Goal: Task Accomplishment & Management: Use online tool/utility

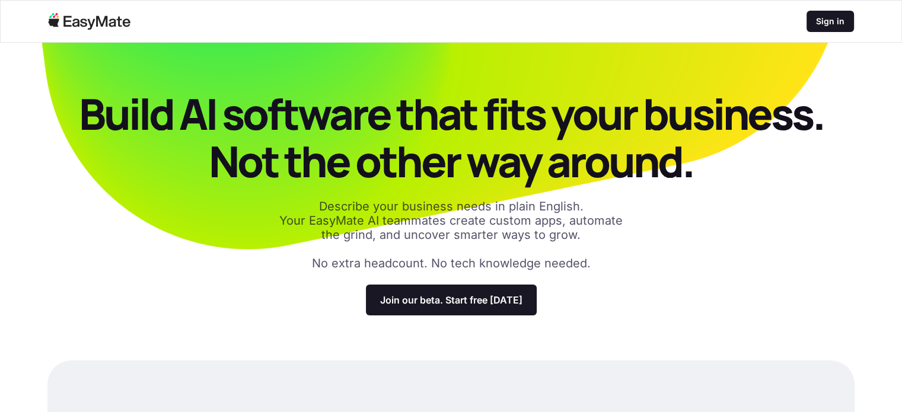
click at [805, 310] on div "Build AI software that fits your business. Not the other way around. Describe y…" at bounding box center [450, 202] width 807 height 225
click at [808, 20] on div "Sign in" at bounding box center [830, 21] width 47 height 21
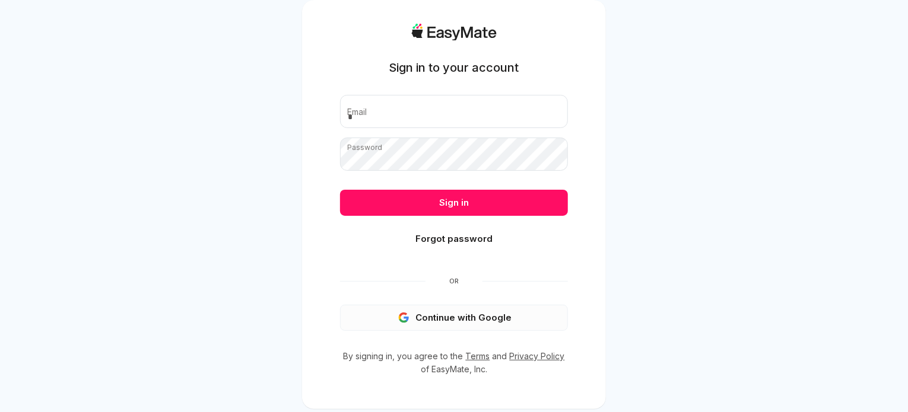
click at [433, 317] on button "Continue with Google" at bounding box center [454, 318] width 228 height 26
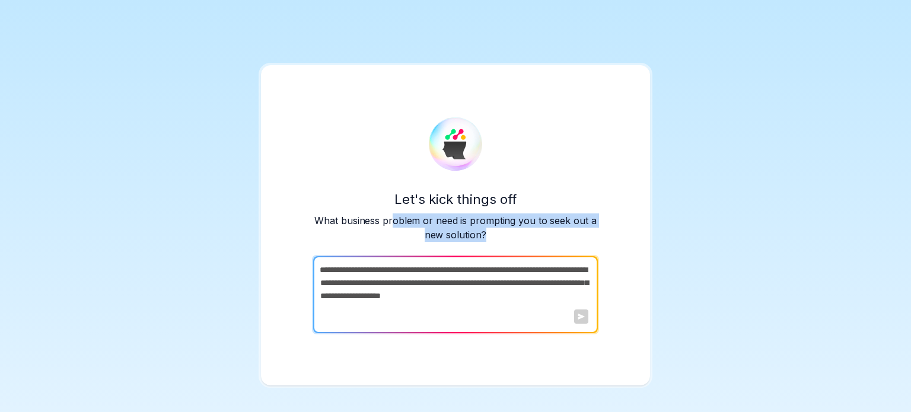
drag, startPoint x: 448, startPoint y: 227, endPoint x: 600, endPoint y: 248, distance: 153.9
click at [631, 236] on div "Let's kick things off What business problem or need is prompting you to seek ou…" at bounding box center [455, 225] width 389 height 320
click at [484, 296] on textarea at bounding box center [454, 294] width 282 height 77
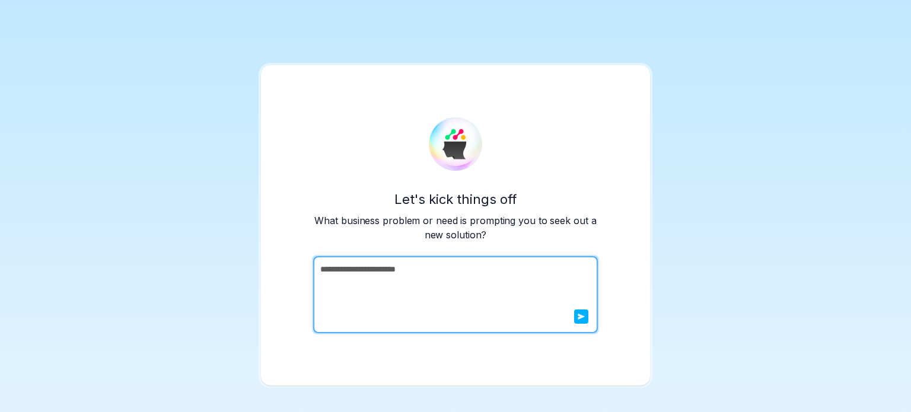
type textarea "**********"
click at [580, 317] on icon "submit" at bounding box center [581, 317] width 7 height 6
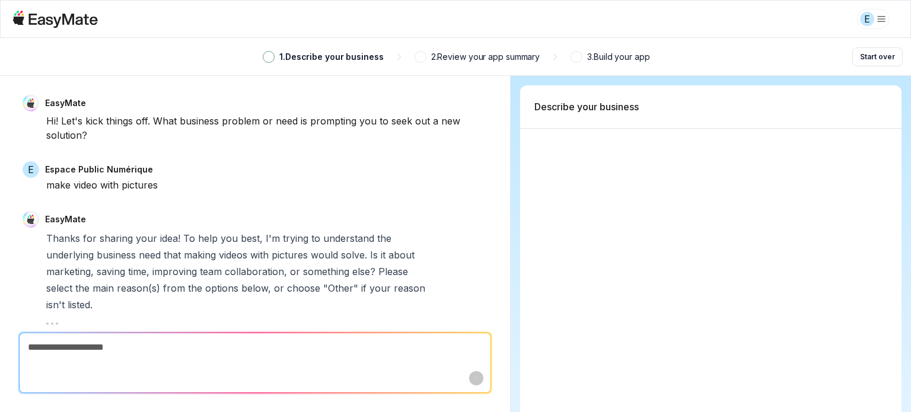
scroll to position [229, 0]
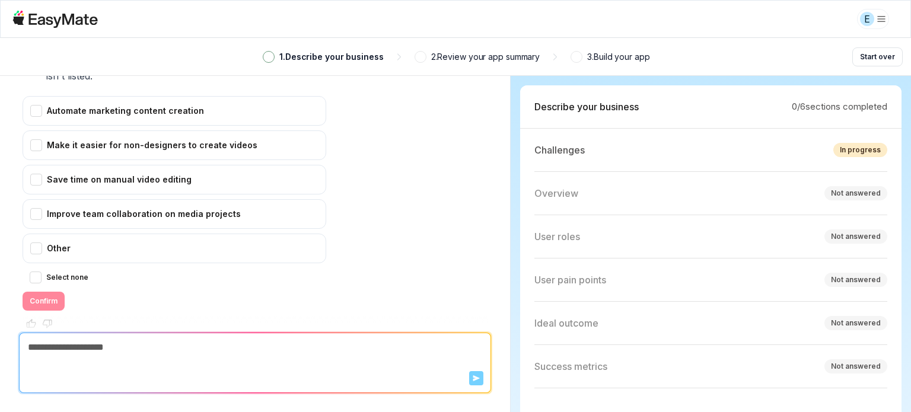
click at [71, 17] on icon at bounding box center [63, 20] width 69 height 14
type textarea "*"
click at [880, 20] on html "We value your privacy We use cookies to enhance your browsing experience, serve…" at bounding box center [455, 206] width 911 height 412
